Goal: Information Seeking & Learning: Learn about a topic

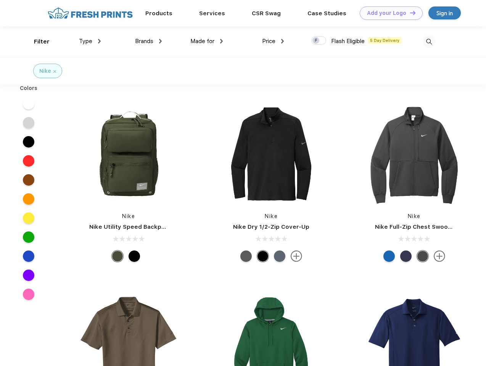
click at [388, 13] on link "Add your Logo Design Tool" at bounding box center [391, 12] width 63 height 13
click at [0, 0] on div "Design Tool" at bounding box center [0, 0] width 0 height 0
click at [409, 13] on link "Add your Logo Design Tool" at bounding box center [391, 12] width 63 height 13
click at [37, 42] on div "Filter" at bounding box center [42, 41] width 16 height 9
click at [90, 41] on span "Type" at bounding box center [85, 41] width 13 height 7
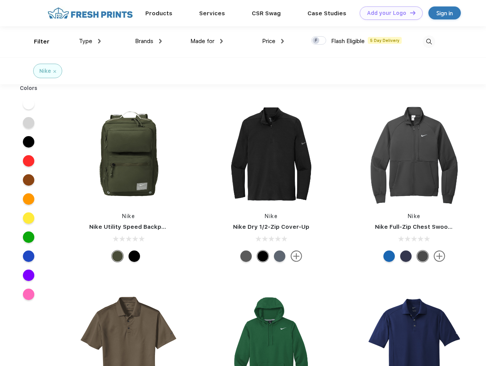
click at [148, 41] on span "Brands" at bounding box center [144, 41] width 18 height 7
click at [207, 41] on span "Made for" at bounding box center [202, 41] width 24 height 7
click at [273, 41] on span "Price" at bounding box center [268, 41] width 13 height 7
click at [319, 41] on div at bounding box center [318, 40] width 15 height 8
click at [316, 41] on input "checkbox" at bounding box center [313, 38] width 5 height 5
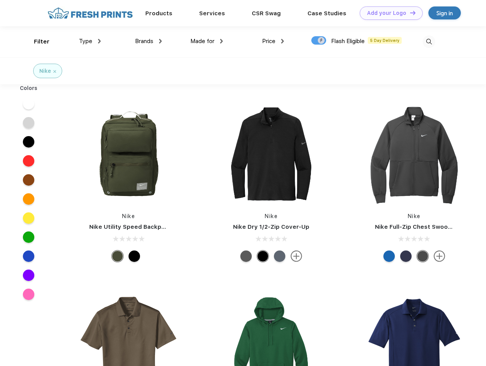
click at [429, 42] on img at bounding box center [429, 41] width 13 height 13
